Goal: Task Accomplishment & Management: Use online tool/utility

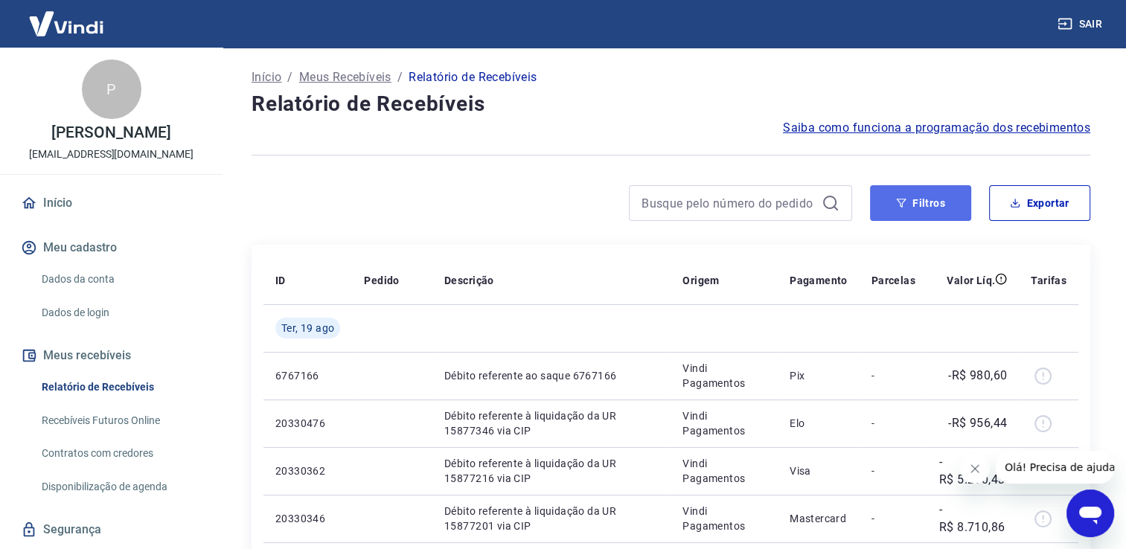
click at [907, 208] on button "Filtros" at bounding box center [920, 203] width 101 height 36
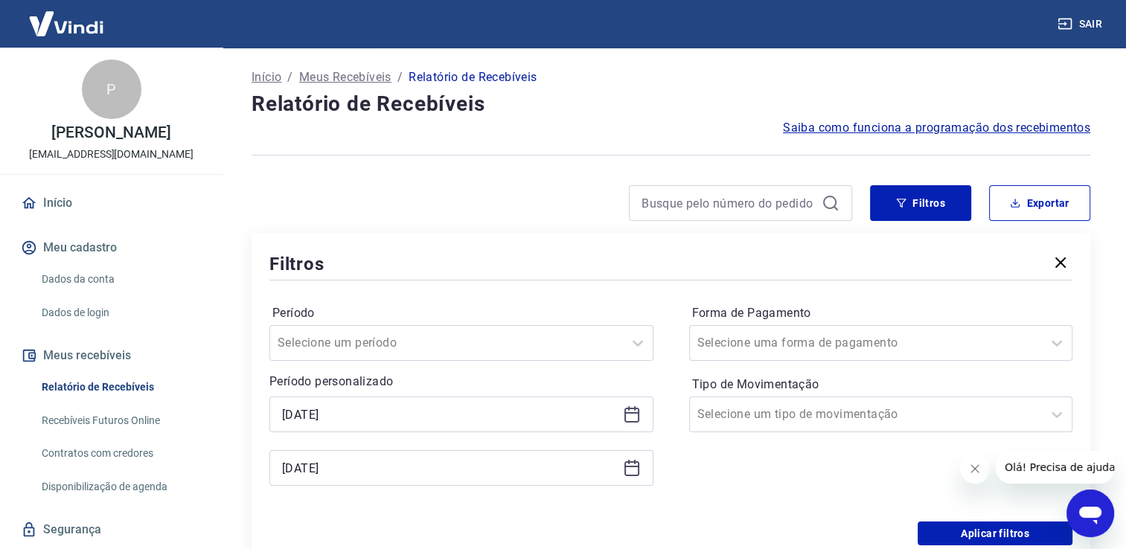
click at [629, 417] on icon at bounding box center [632, 415] width 18 height 18
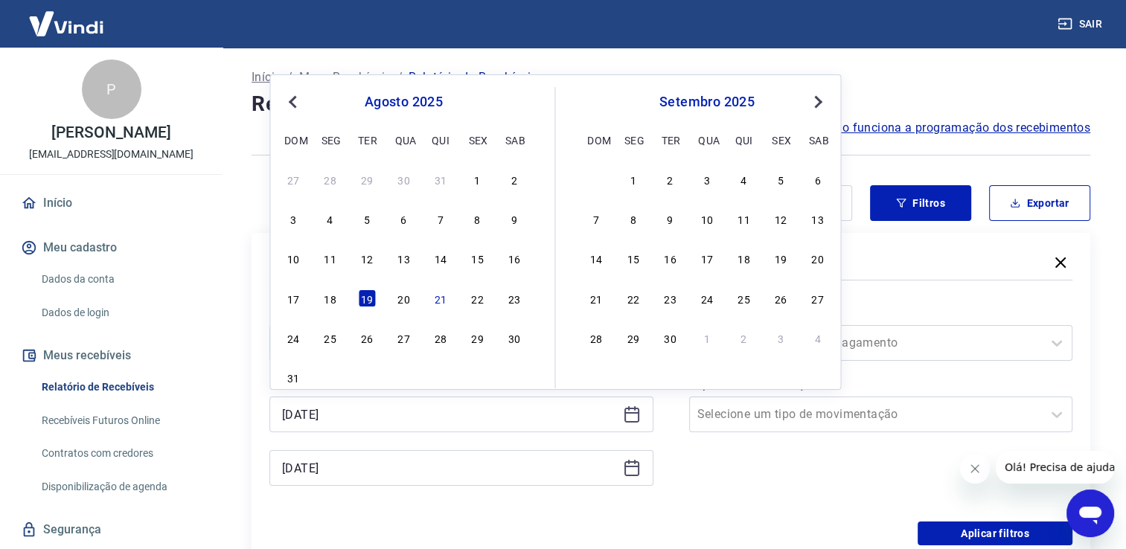
drag, startPoint x: 398, startPoint y: 294, endPoint x: 594, endPoint y: 445, distance: 247.2
click at [399, 293] on div "20" at bounding box center [403, 298] width 18 height 18
type input "[DATE]"
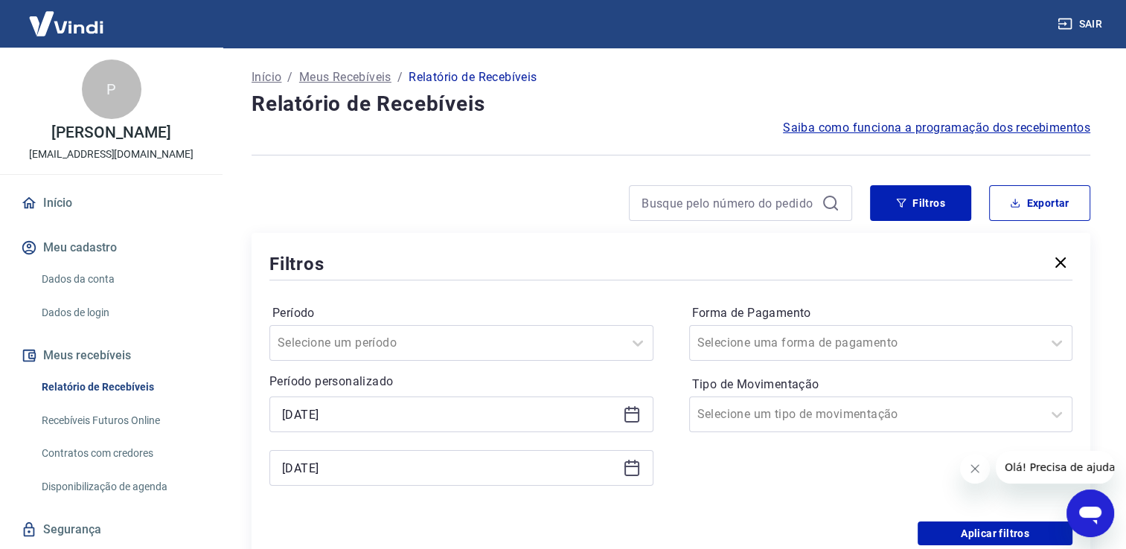
click at [635, 478] on div "[DATE]" at bounding box center [461, 468] width 384 height 36
click at [630, 469] on icon at bounding box center [632, 468] width 18 height 18
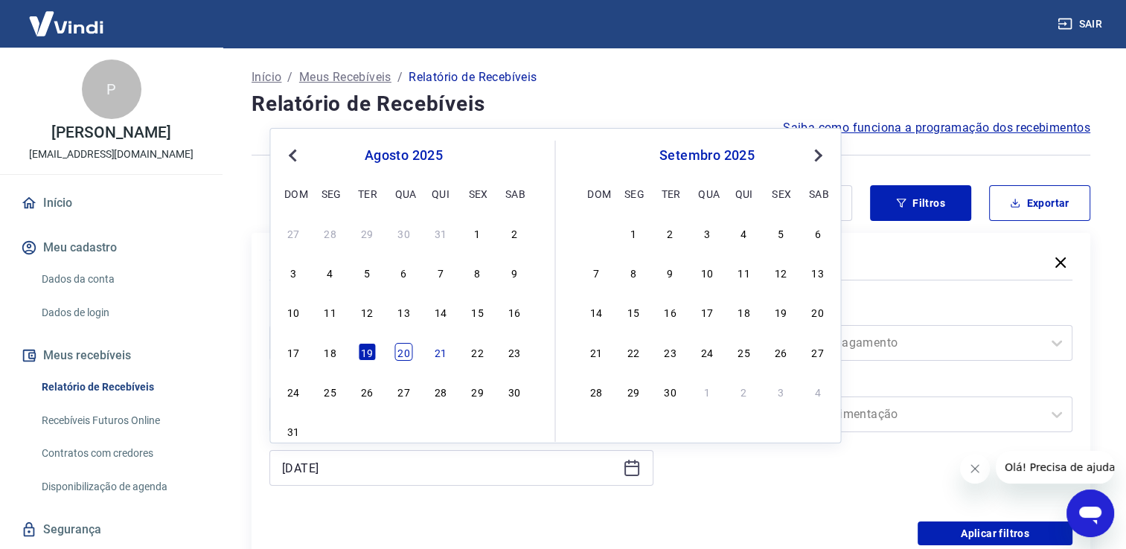
click at [397, 352] on div "20" at bounding box center [403, 352] width 18 height 18
type input "[DATE]"
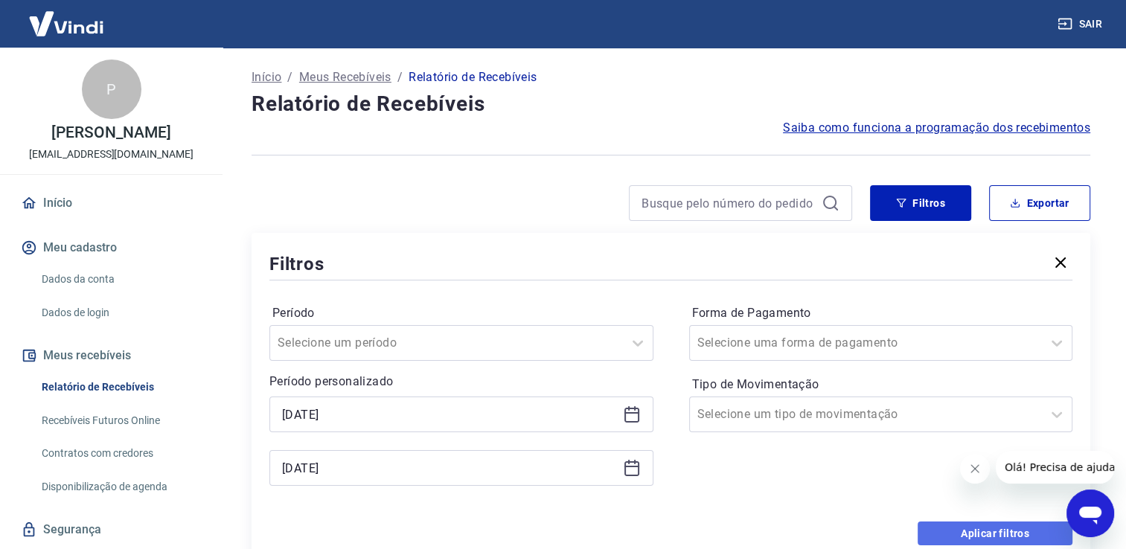
click at [935, 527] on button "Aplicar filtros" at bounding box center [994, 534] width 155 height 24
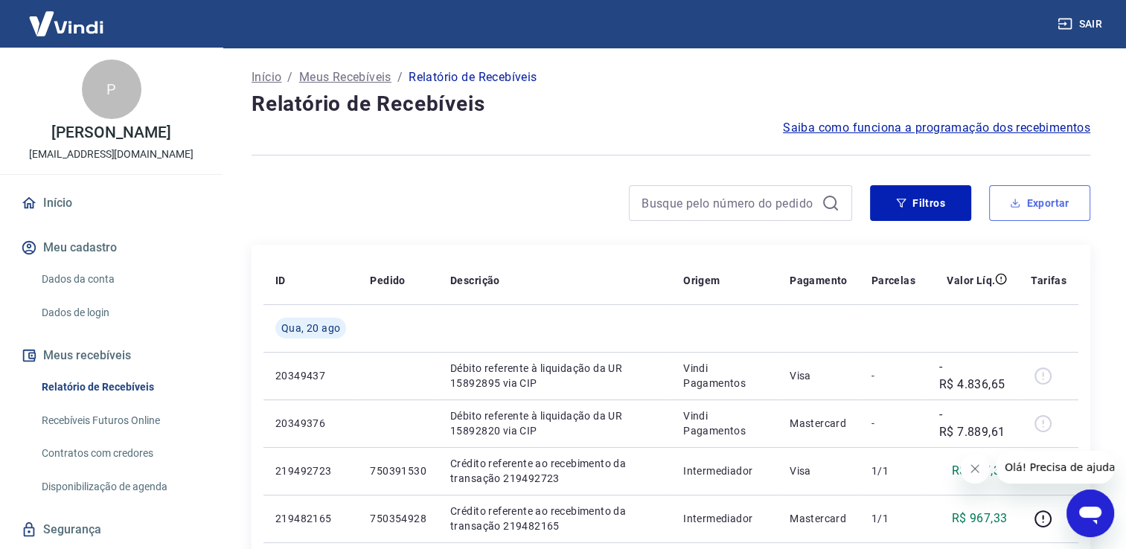
click at [1035, 204] on button "Exportar" at bounding box center [1039, 203] width 101 height 36
type input "[DATE]"
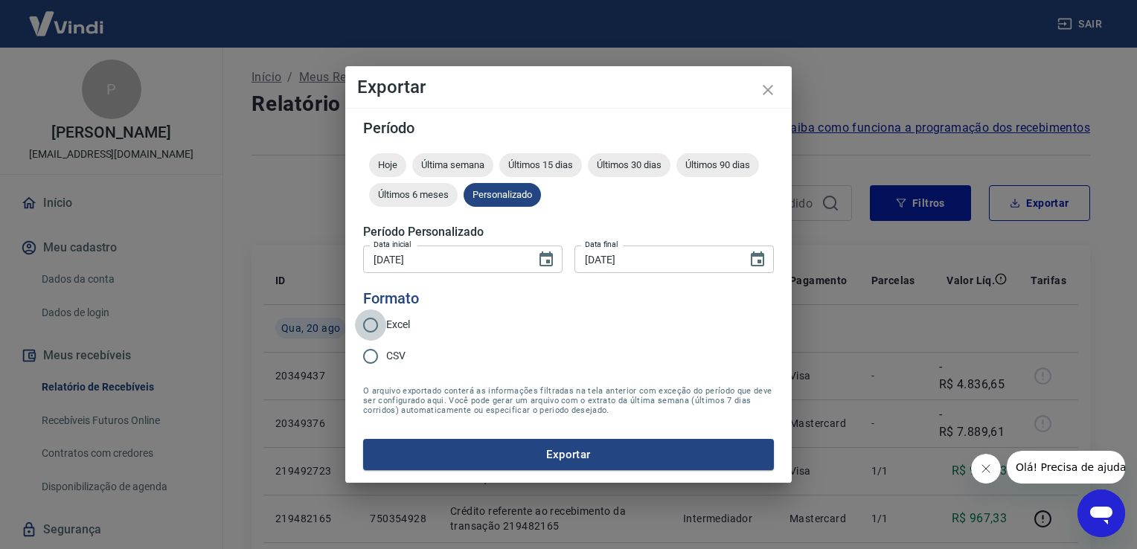
drag, startPoint x: 379, startPoint y: 317, endPoint x: 412, endPoint y: 344, distance: 42.3
click at [381, 317] on input "Excel" at bounding box center [370, 325] width 31 height 31
radio input "true"
click at [473, 440] on button "Exportar" at bounding box center [568, 454] width 411 height 31
